Goal: Feedback & Contribution: Submit feedback/report problem

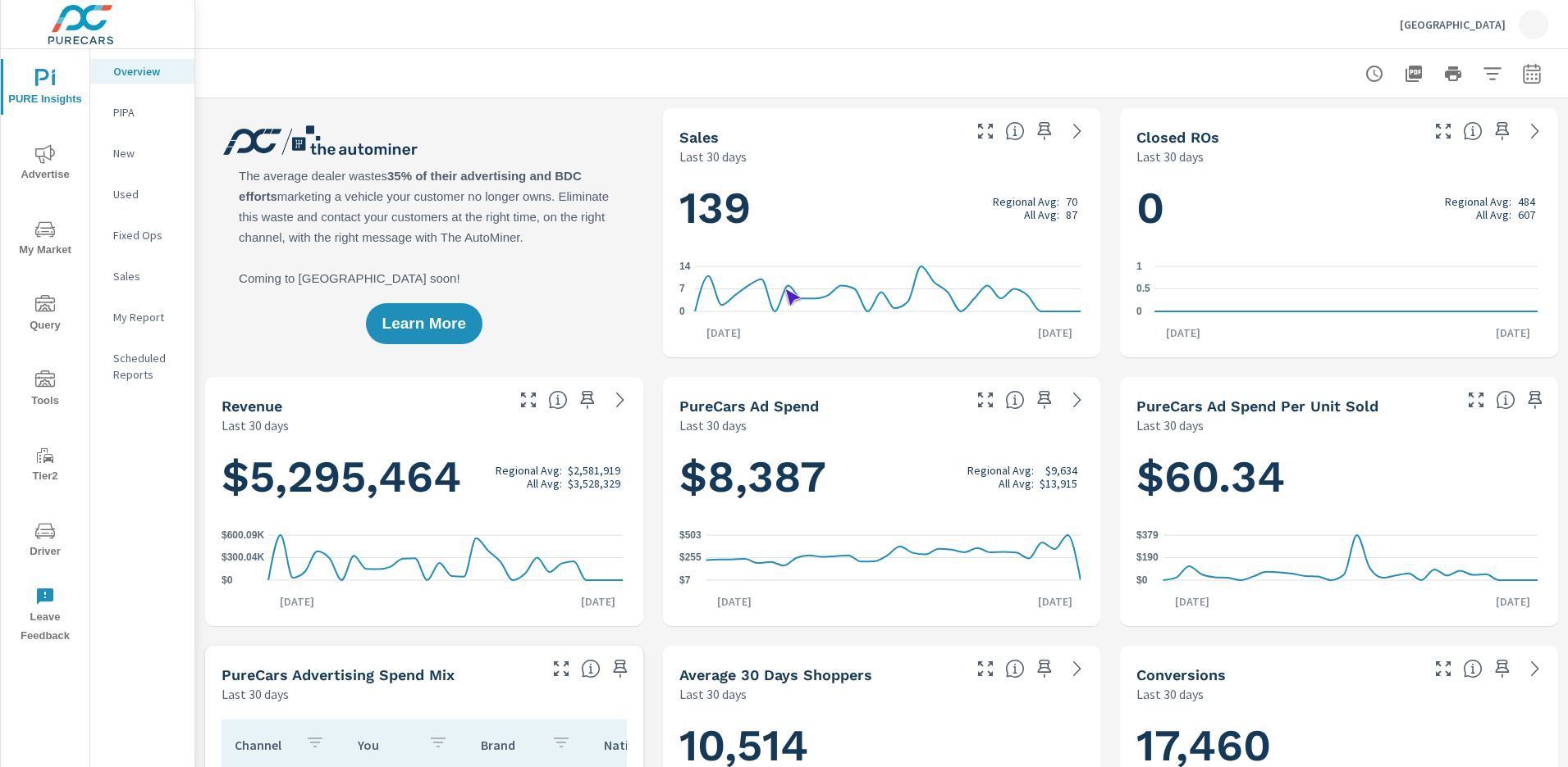
click at [45, 617] on span "Leave Feedback" at bounding box center [45, 616] width 79 height 59
